Goal: Information Seeking & Learning: Learn about a topic

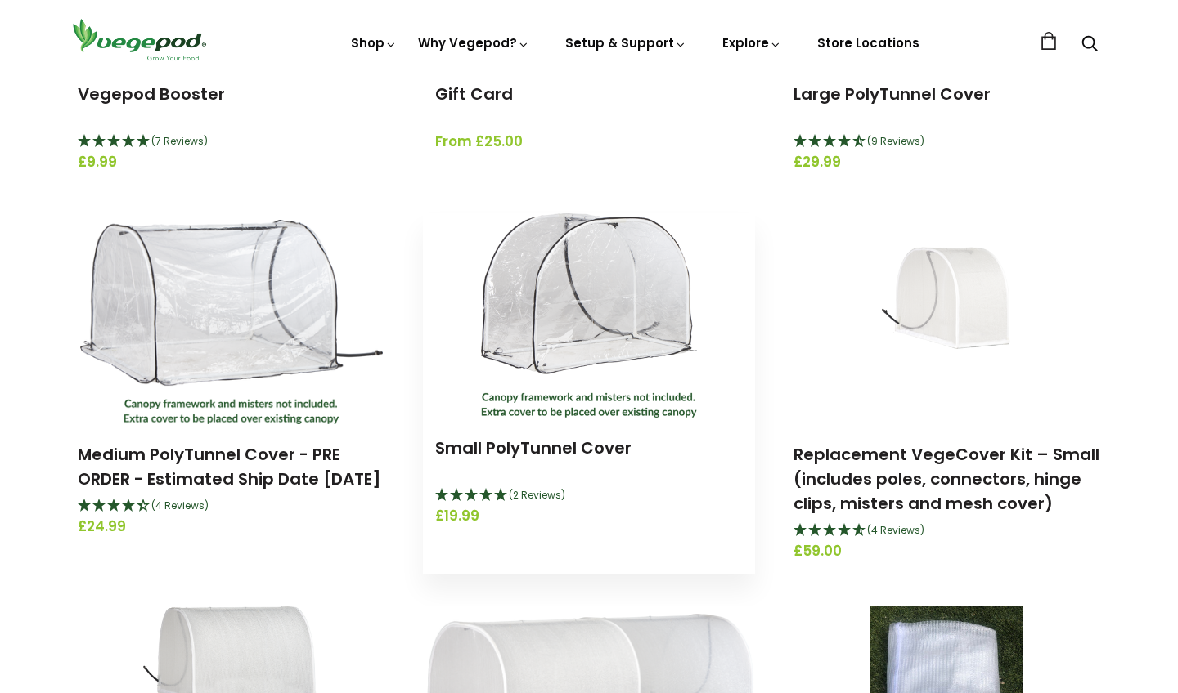
scroll to position [474, 1]
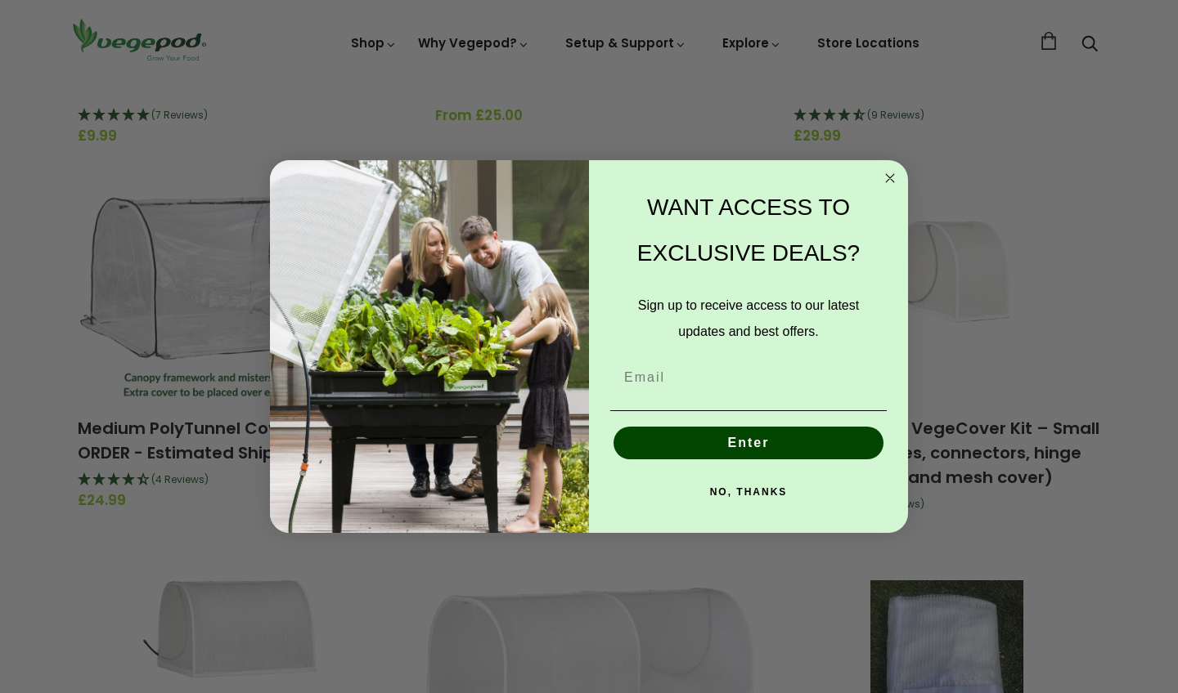
click at [888, 175] on icon "Close dialog" at bounding box center [890, 178] width 20 height 20
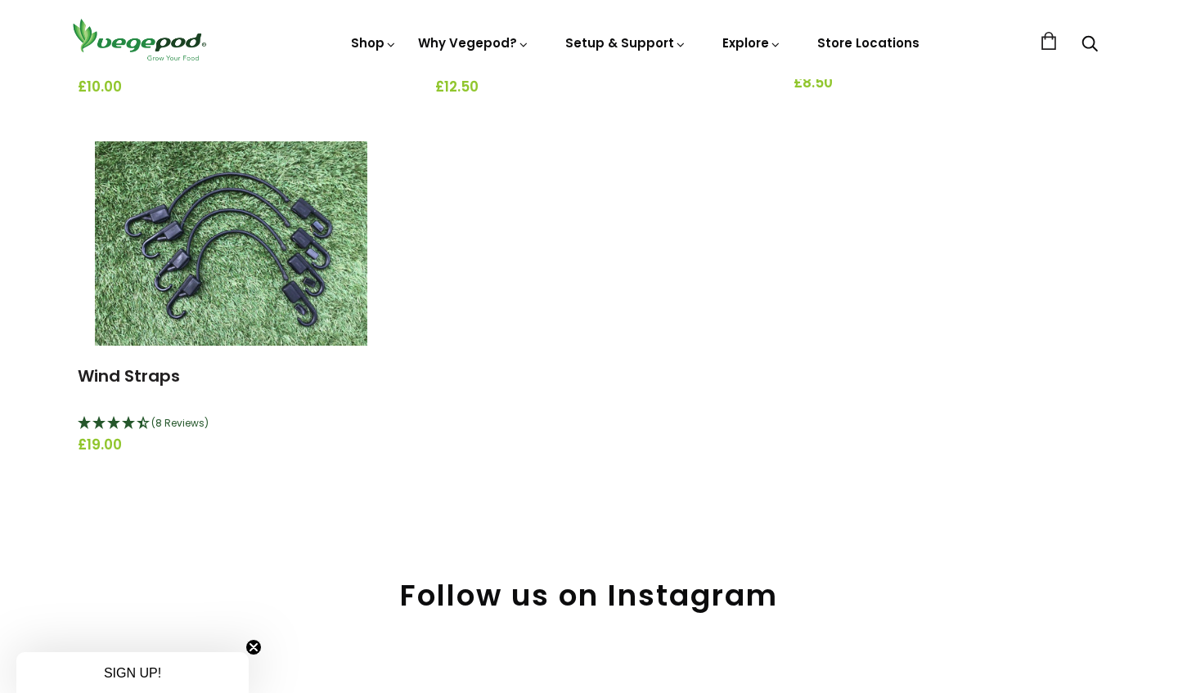
scroll to position [1216, 0]
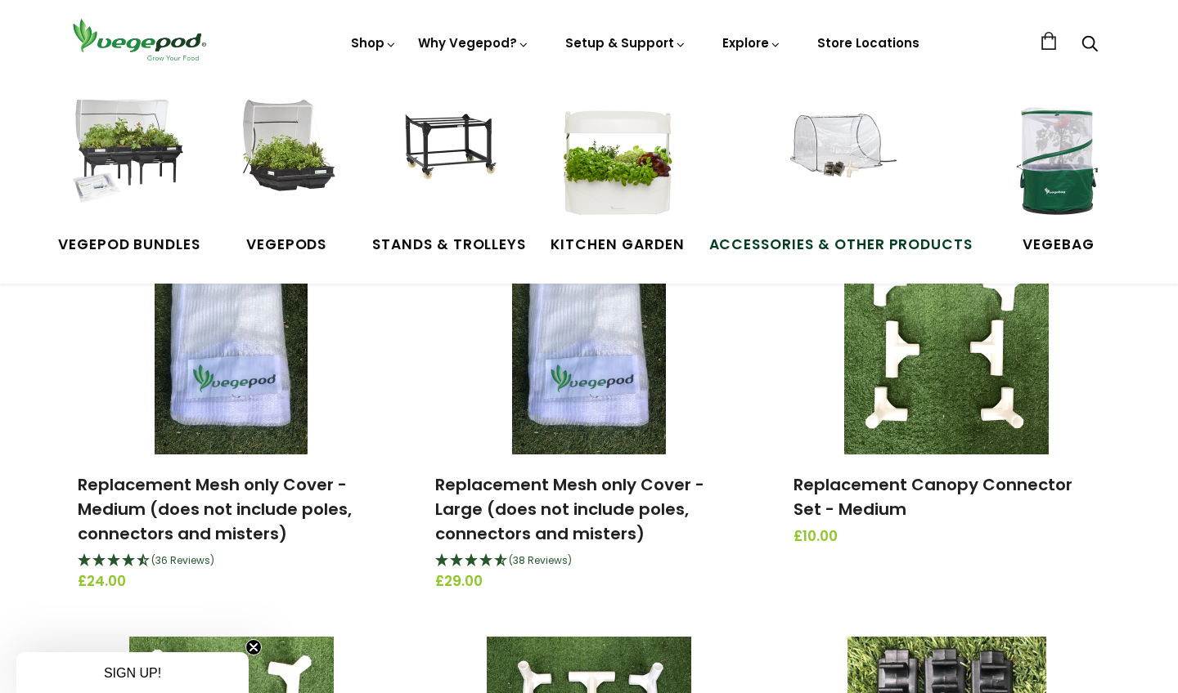
click at [846, 167] on img at bounding box center [840, 161] width 123 height 123
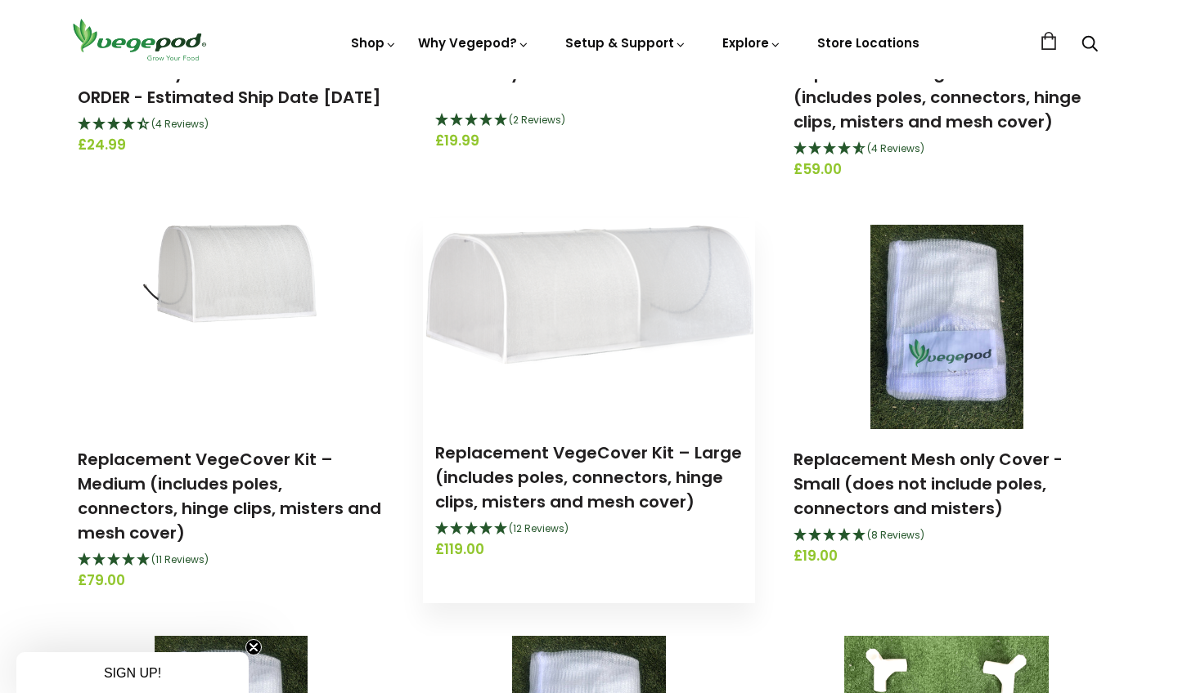
scroll to position [831, 0]
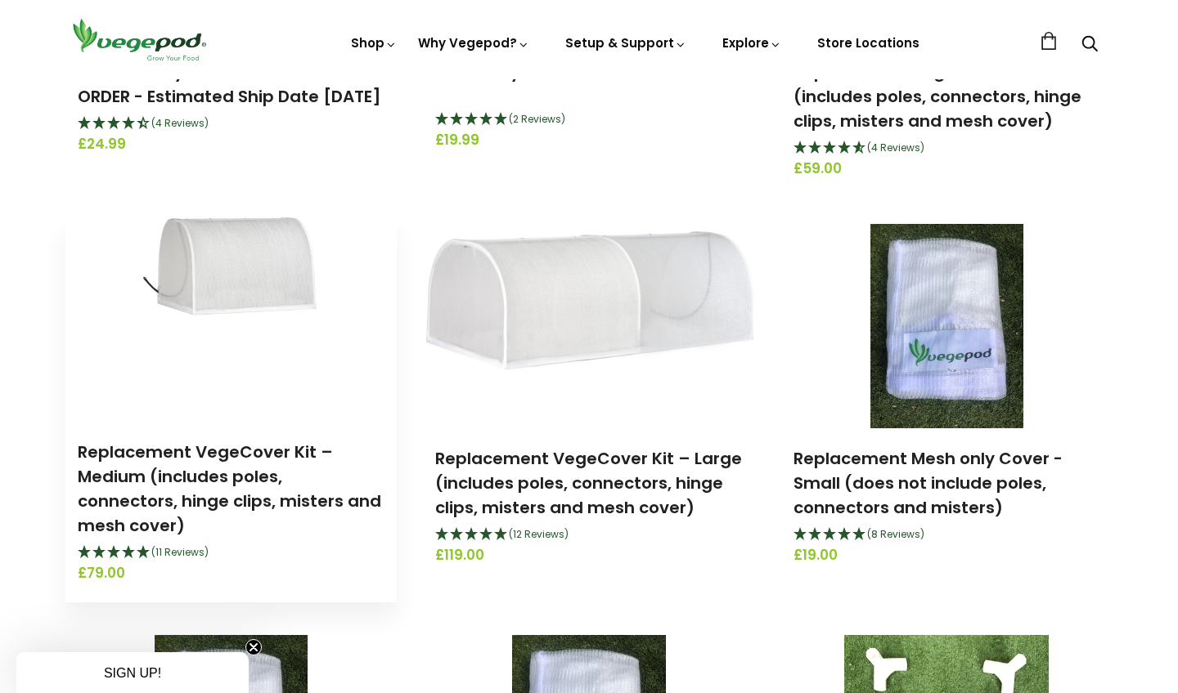
click at [252, 266] on img at bounding box center [231, 320] width 177 height 204
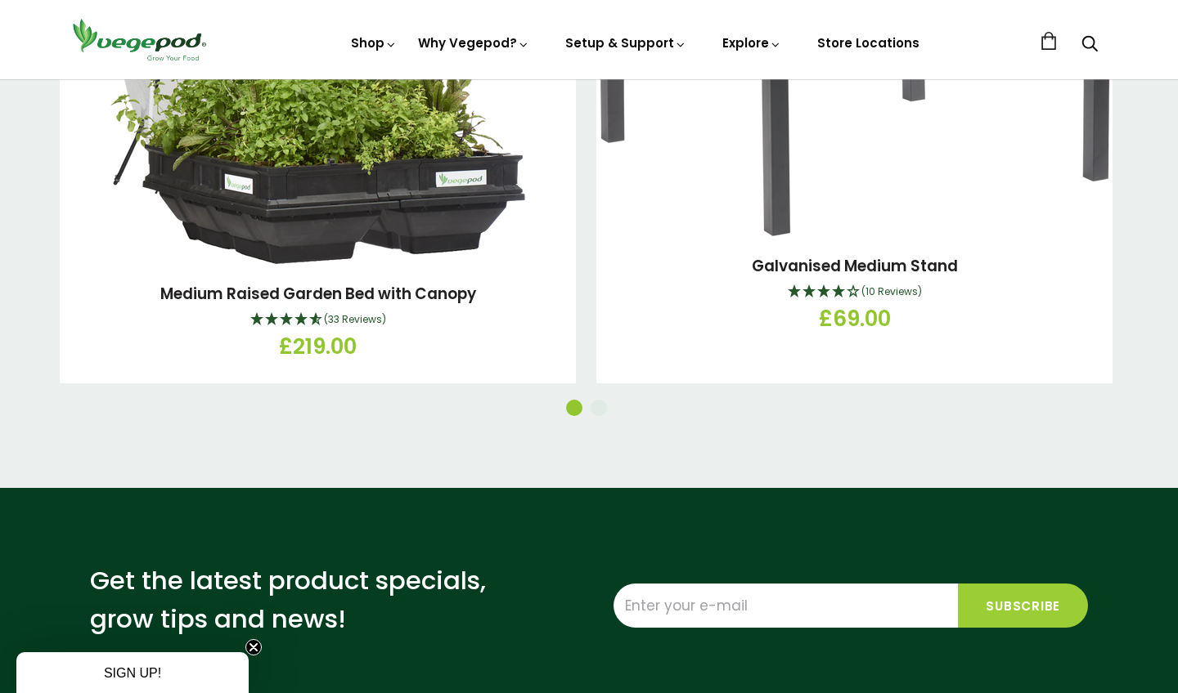
scroll to position [1954, 0]
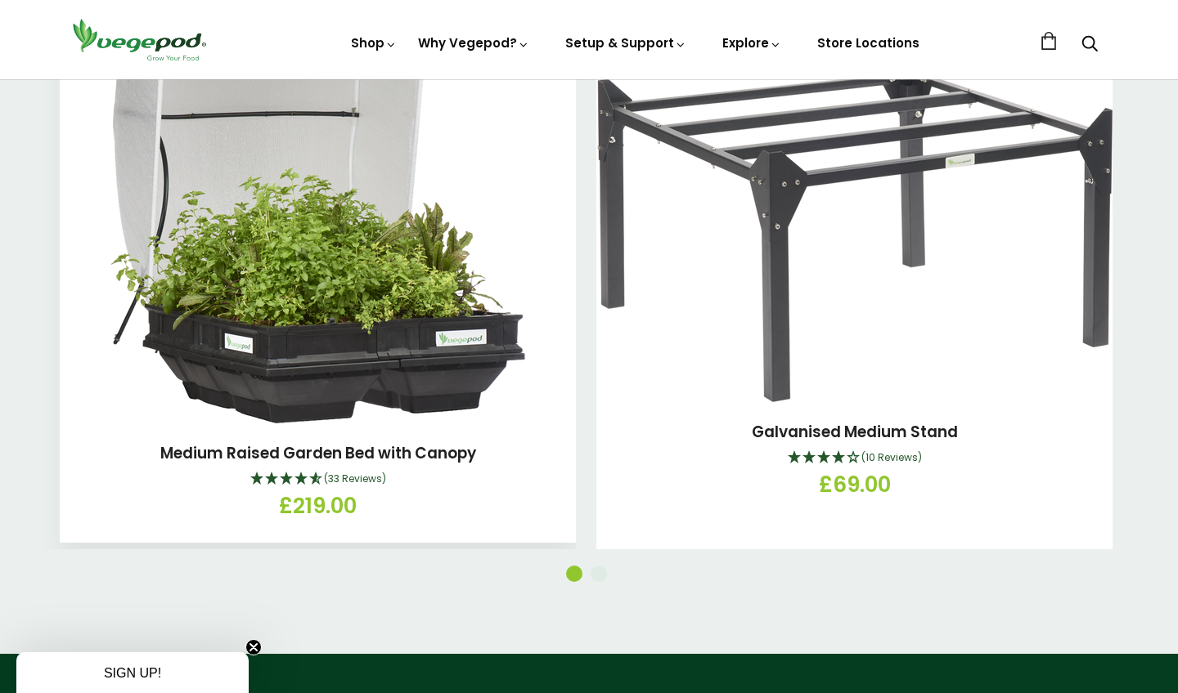
click at [379, 348] on img at bounding box center [317, 219] width 415 height 409
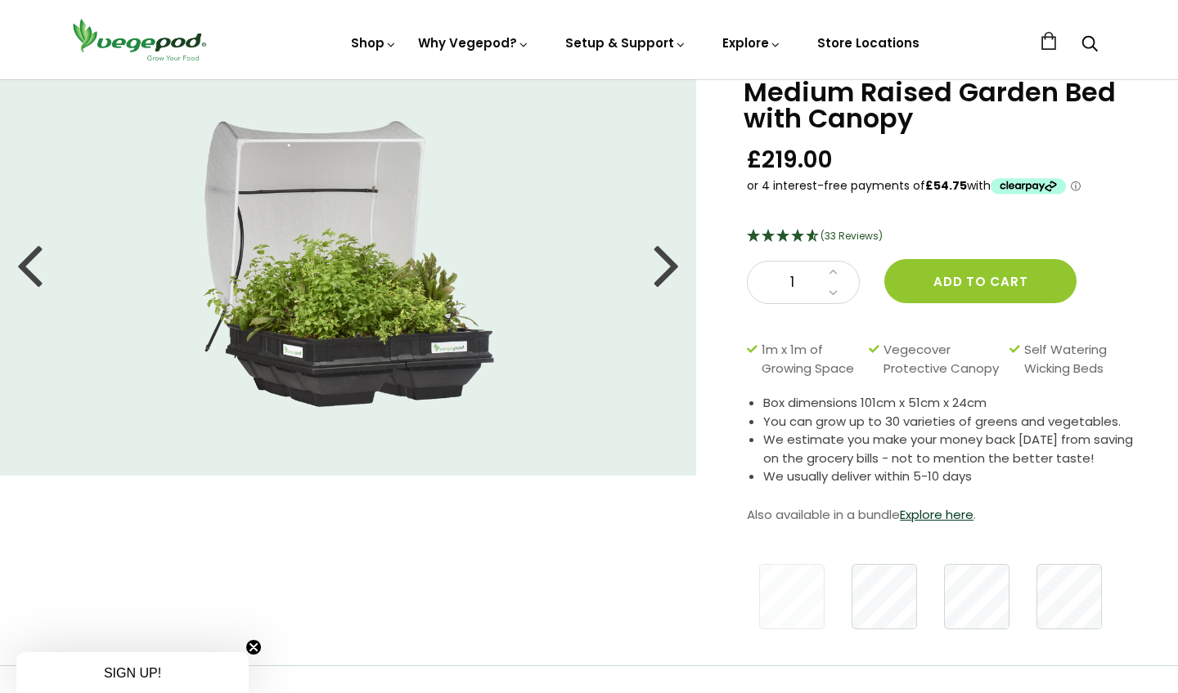
scroll to position [76, 0]
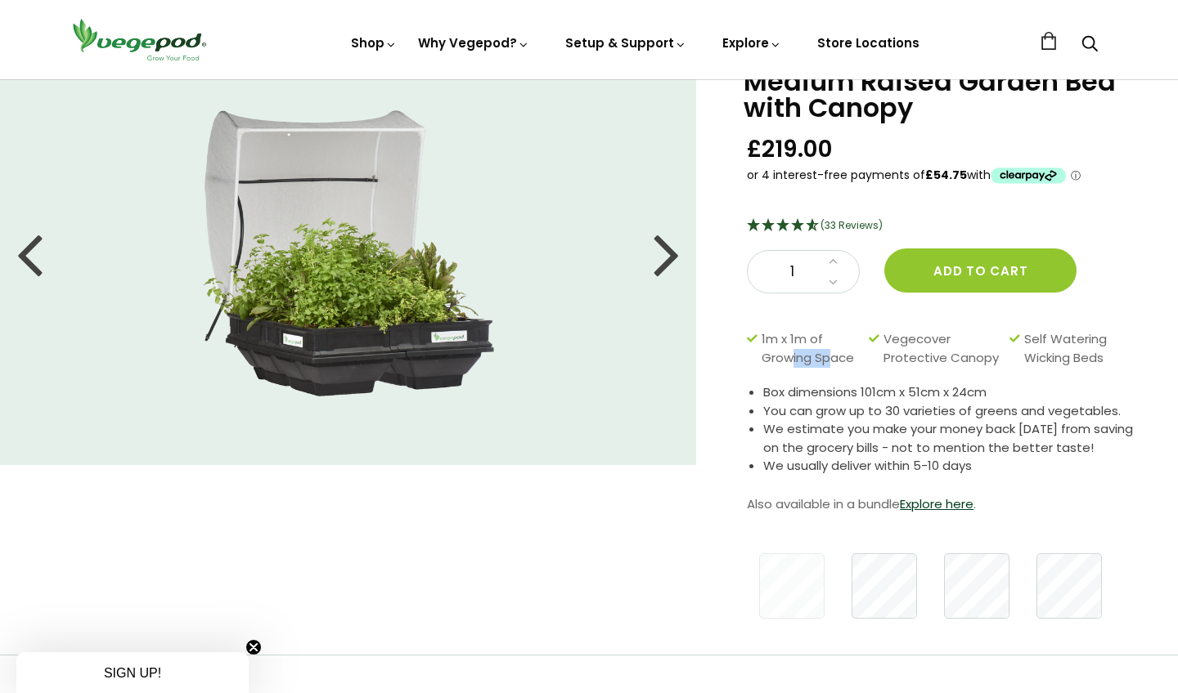
drag, startPoint x: 829, startPoint y: 352, endPoint x: 782, endPoint y: 351, distance: 47.5
click at [788, 351] on span "1m x 1m of Growing Space" at bounding box center [810, 348] width 99 height 37
click at [840, 355] on span "1m x 1m of Growing Space" at bounding box center [810, 348] width 99 height 37
